Goal: Information Seeking & Learning: Learn about a topic

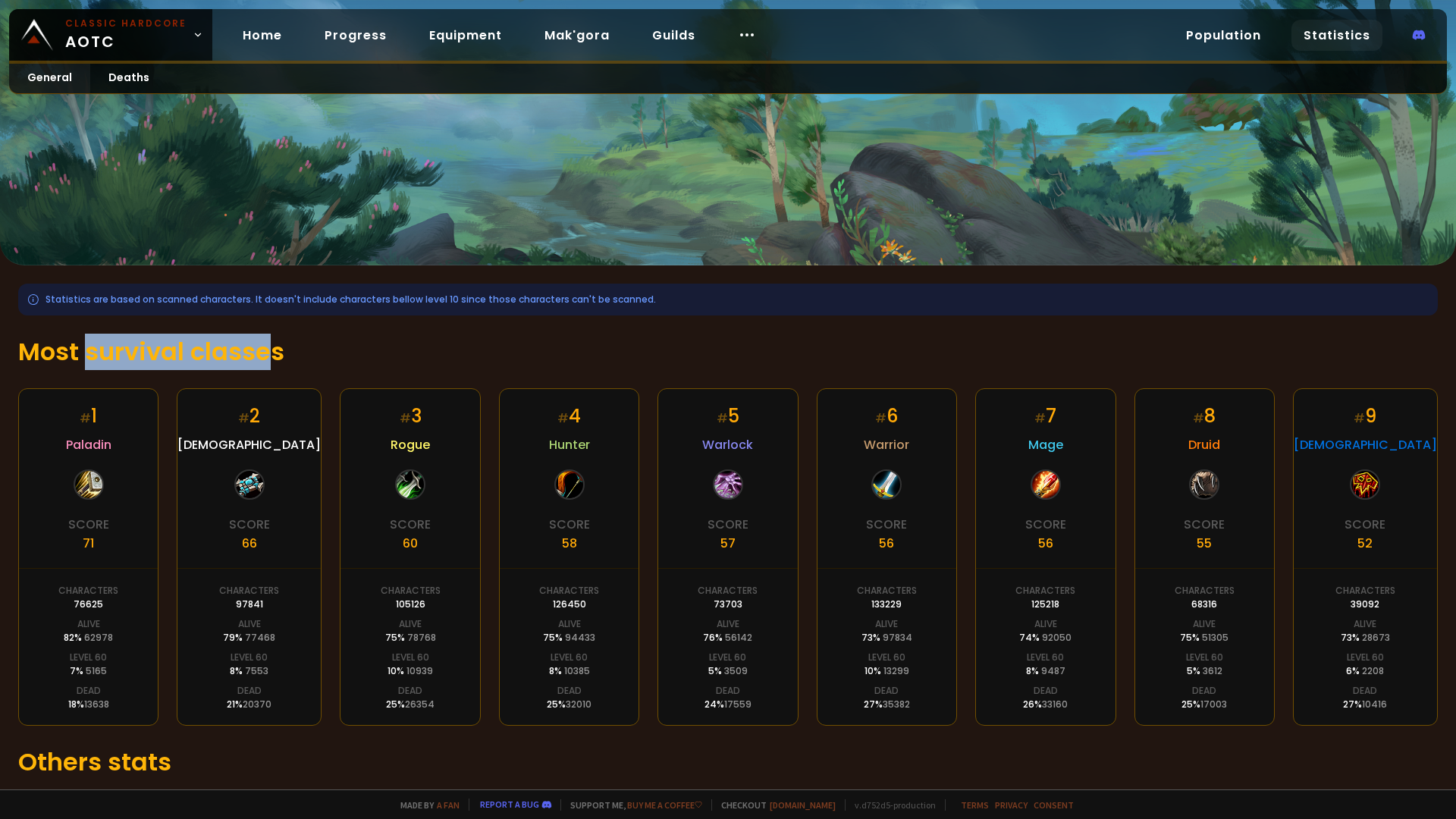
drag, startPoint x: 83, startPoint y: 353, endPoint x: 269, endPoint y: 367, distance: 186.5
click at [269, 367] on h1 "Most survival classes" at bounding box center [728, 352] width 1420 height 36
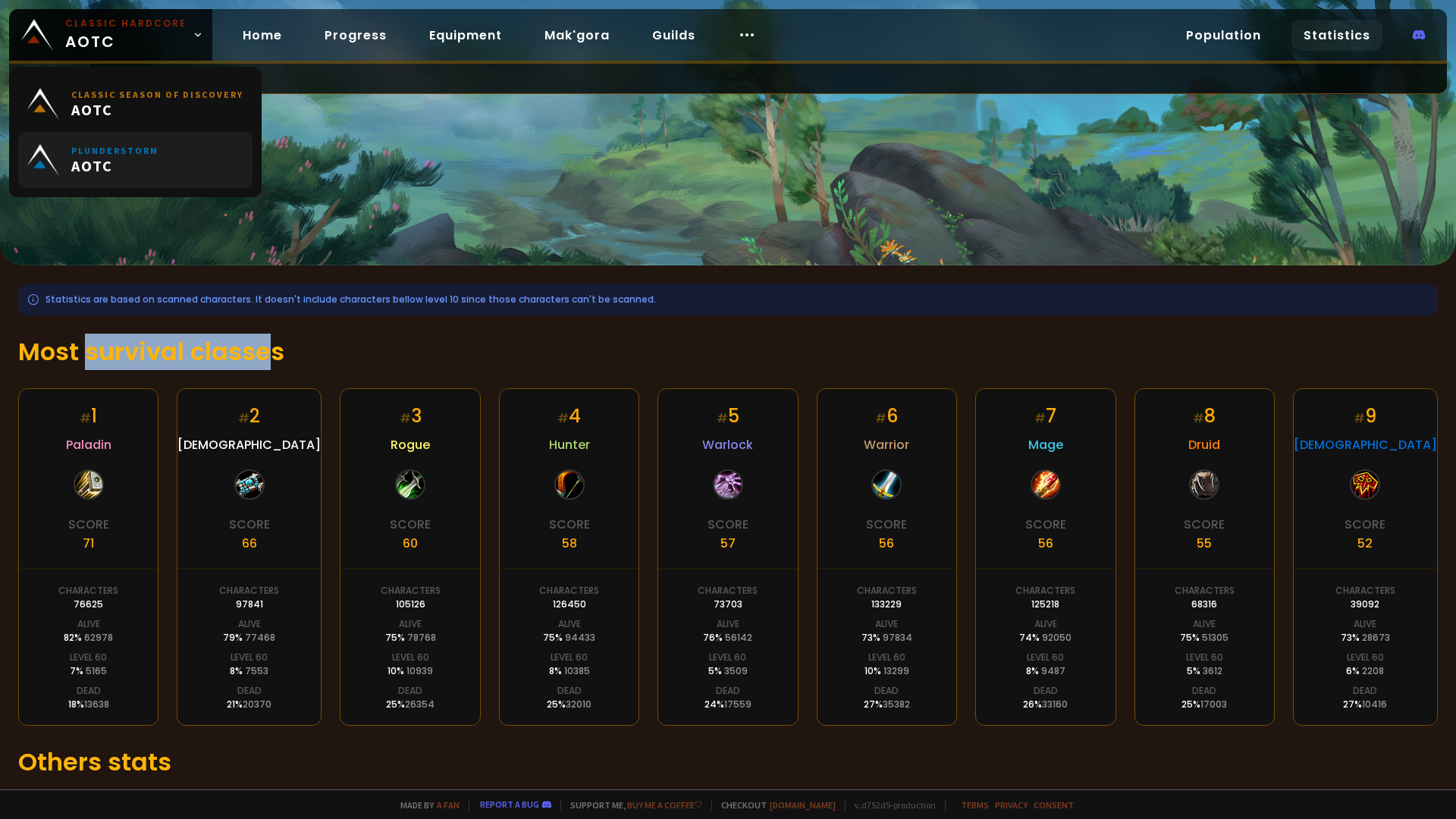
click at [136, 147] on small "Plunderstorm" at bounding box center [115, 151] width 87 height 11
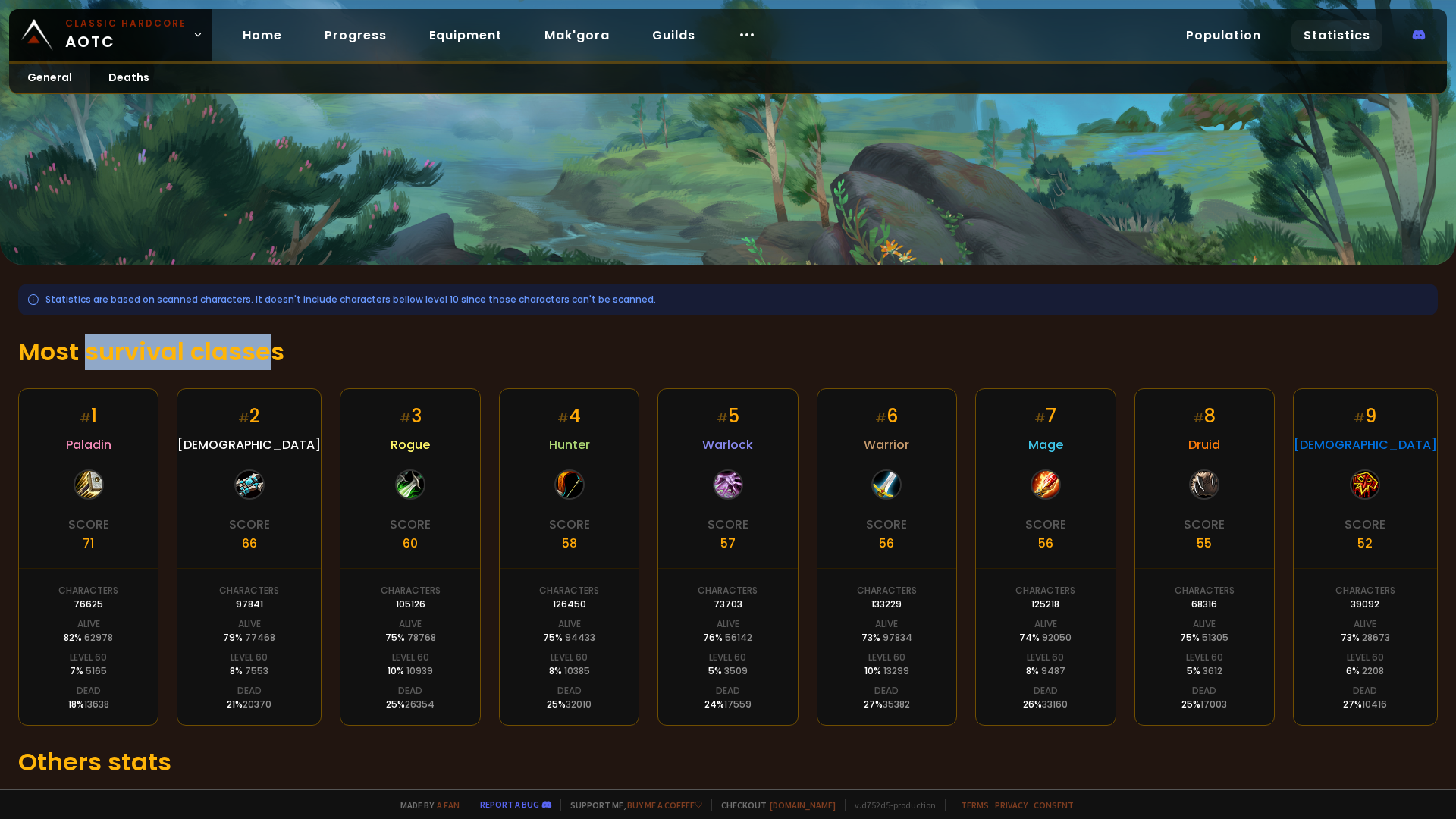
scroll to position [103, 0]
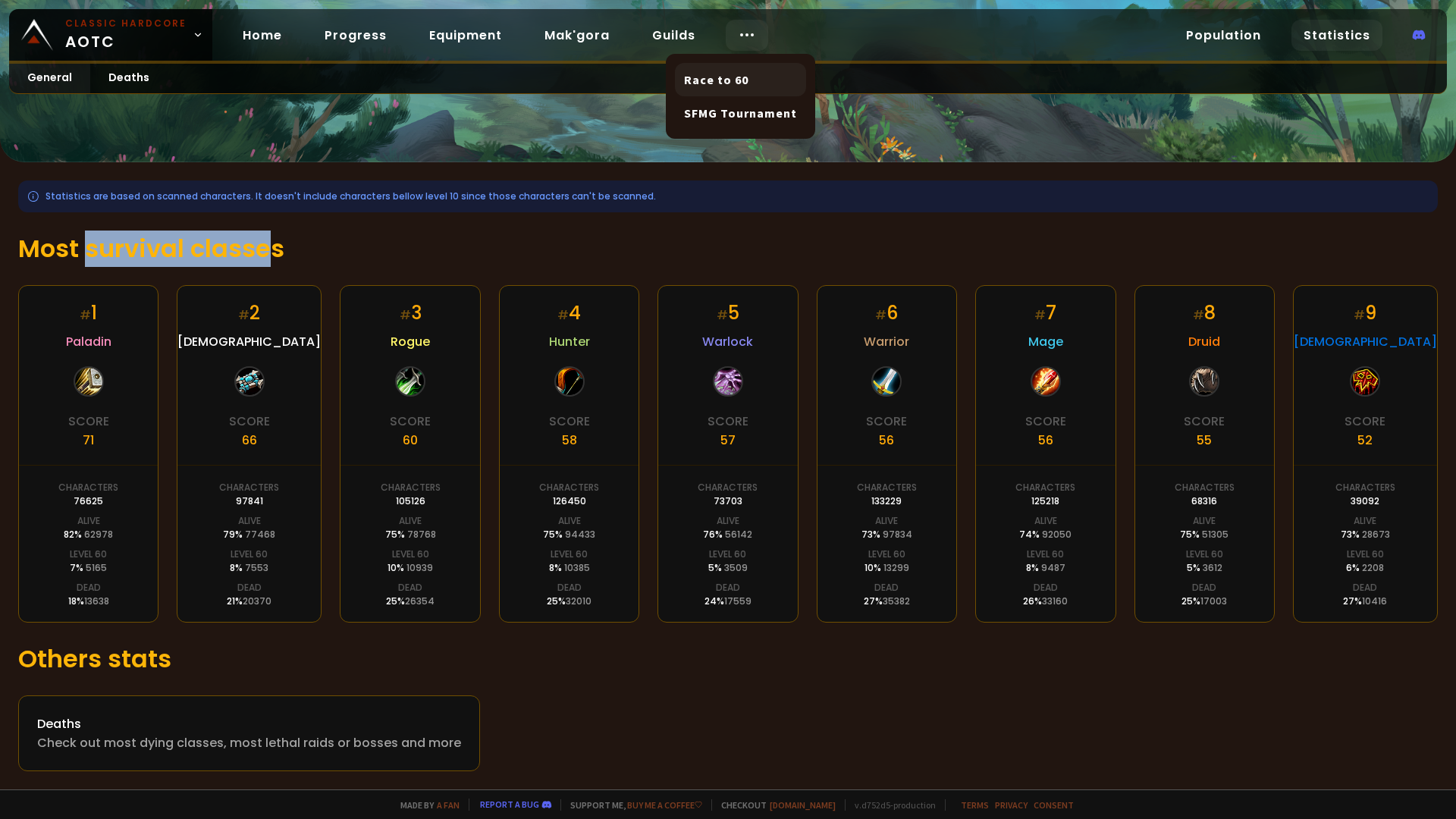
click at [734, 84] on link "Race to 60" at bounding box center [740, 79] width 131 height 33
